Goal: Navigation & Orientation: Find specific page/section

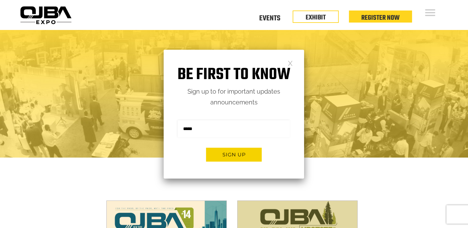
click at [291, 64] on link at bounding box center [290, 62] width 5 height 5
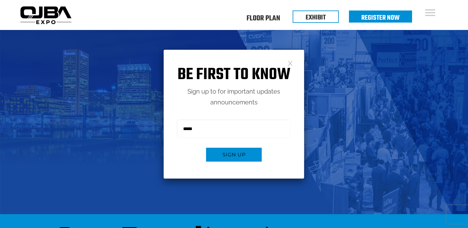
click at [289, 64] on link at bounding box center [290, 62] width 5 height 5
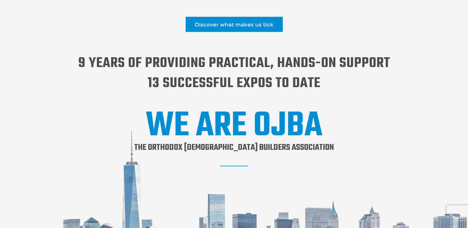
scroll to position [642, 0]
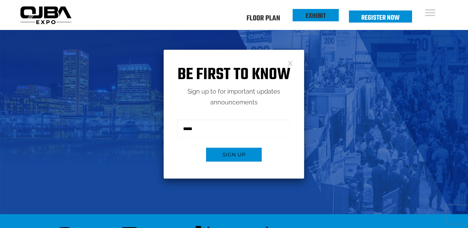
click at [327, 17] on li "EXHIBIT" at bounding box center [316, 15] width 46 height 12
click at [429, 19] on div "Floor Plan Floor Plan Events Floor Plan EXHIBIT Register Now" at bounding box center [262, 15] width 377 height 30
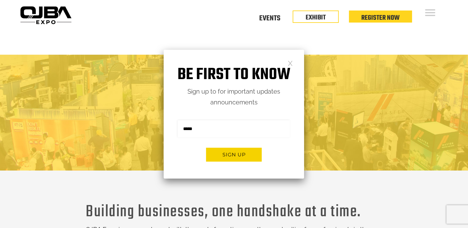
click at [290, 63] on link at bounding box center [290, 62] width 5 height 5
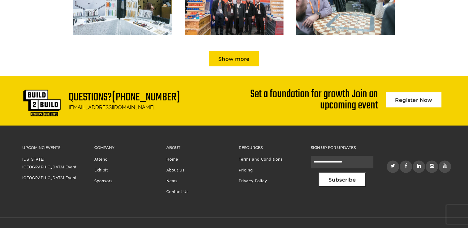
scroll to position [947, 0]
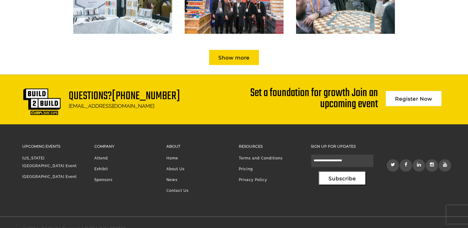
click at [104, 156] on link "Attend" at bounding box center [101, 158] width 14 height 4
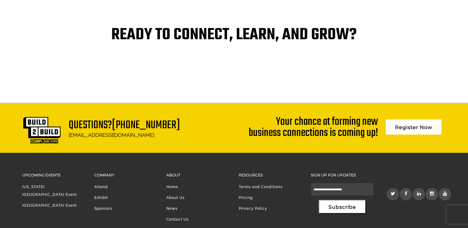
scroll to position [1349, 0]
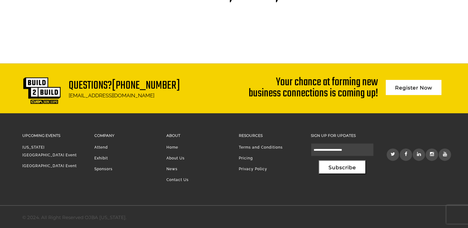
click at [46, 147] on link "[US_STATE][GEOGRAPHIC_DATA] Event" at bounding box center [49, 152] width 54 height 12
click at [33, 164] on link "[GEOGRAPHIC_DATA] Event" at bounding box center [49, 166] width 54 height 4
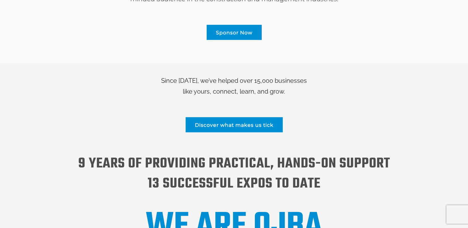
scroll to position [583, 0]
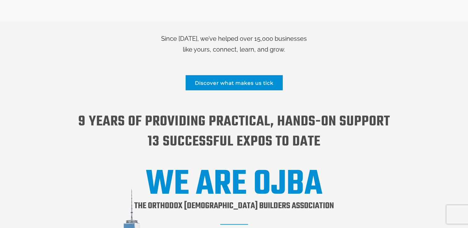
click at [370, 58] on div "Since [DATE], we’ve helped over 15,000 businesses like yours, connect, learn, a…" at bounding box center [234, 183] width 424 height 300
